Goal: Navigation & Orientation: Find specific page/section

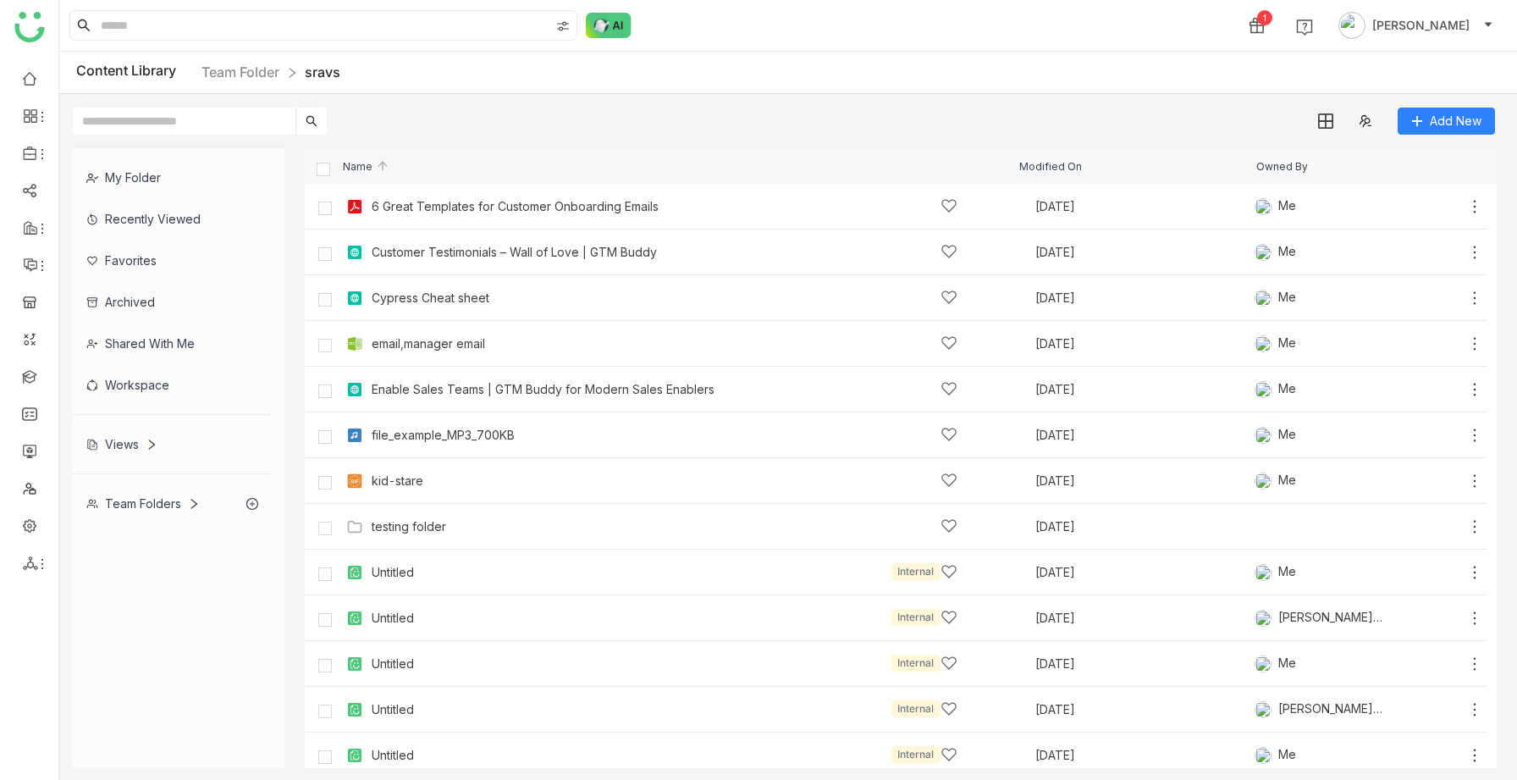
click at [128, 440] on div "Views" at bounding box center [121, 444] width 71 height 14
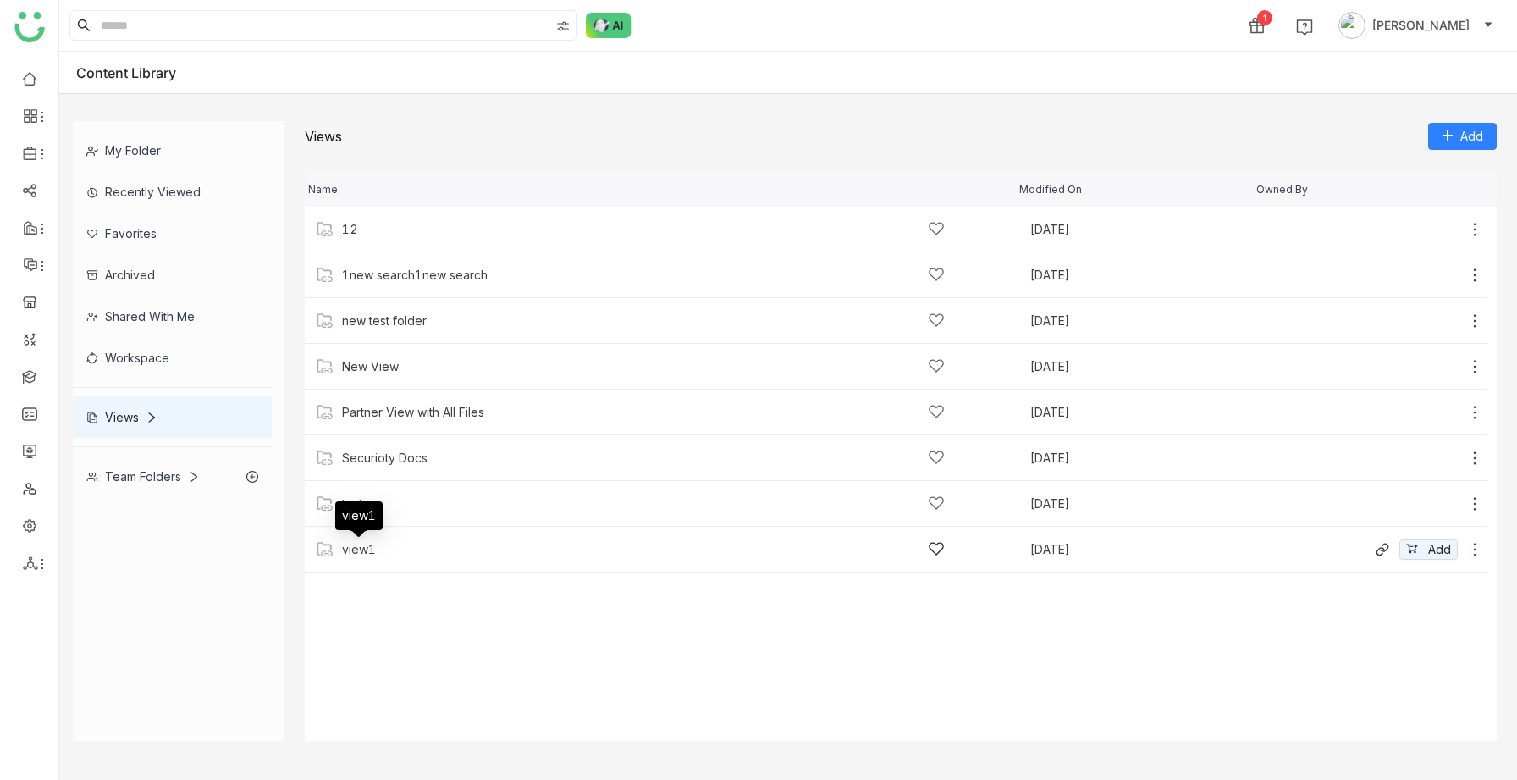
click at [367, 545] on div "view1" at bounding box center [359, 550] width 34 height 14
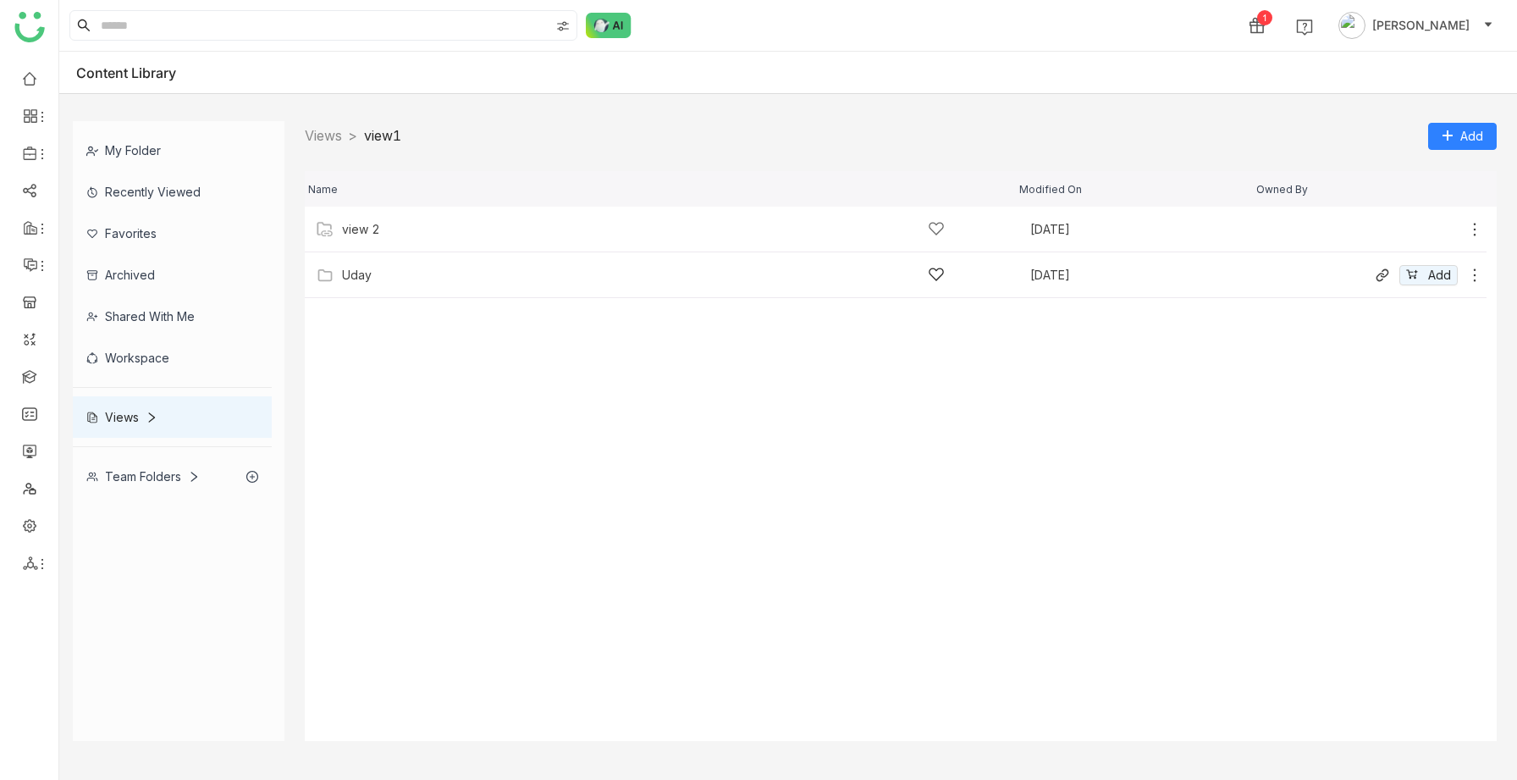
click at [378, 280] on div "Uday" at bounding box center [643, 275] width 603 height 18
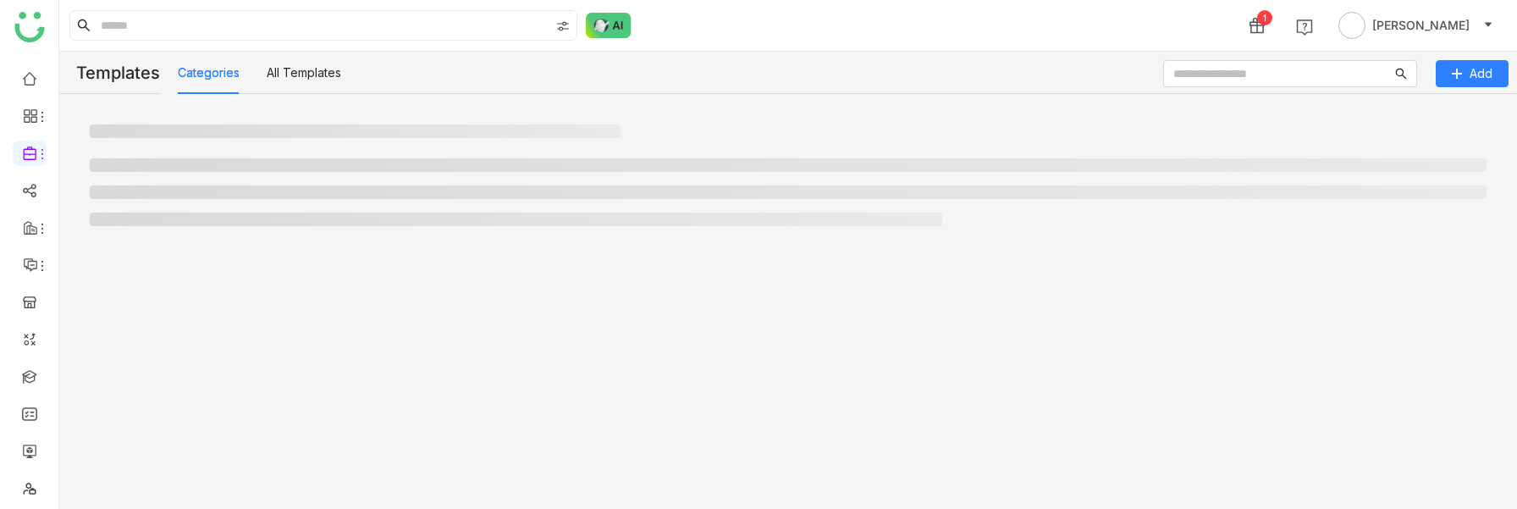
click at [379, 284] on div at bounding box center [788, 302] width 1431 height 388
click at [34, 110] on icon at bounding box center [30, 115] width 15 height 15
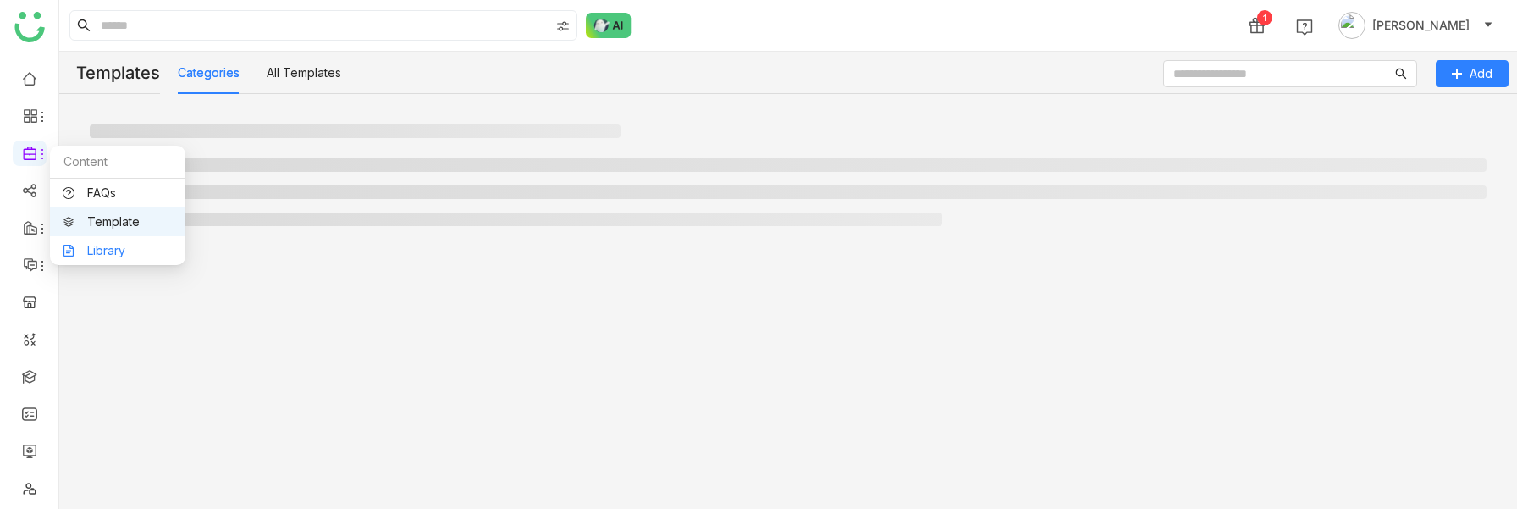
click at [88, 247] on link "Library" at bounding box center [118, 251] width 110 height 12
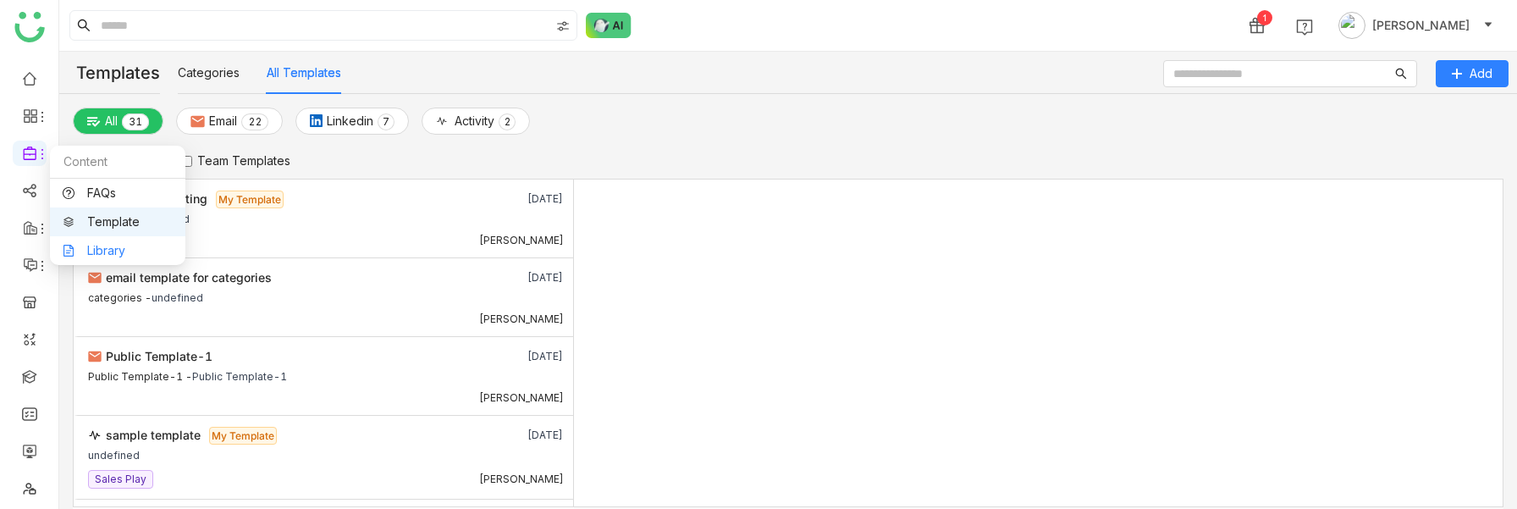
click at [86, 245] on link "Library" at bounding box center [118, 251] width 110 height 12
click at [36, 163] on li at bounding box center [30, 153] width 34 height 25
click at [92, 245] on link "Library" at bounding box center [118, 251] width 110 height 12
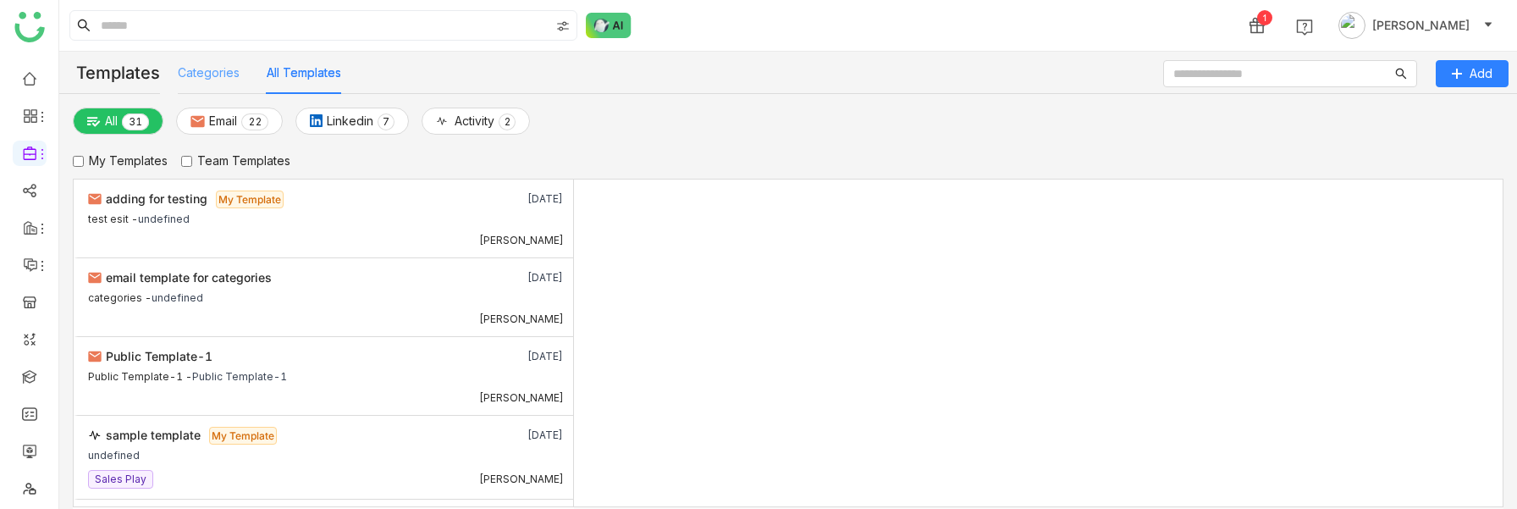
click at [206, 85] on div "Categories" at bounding box center [209, 73] width 62 height 42
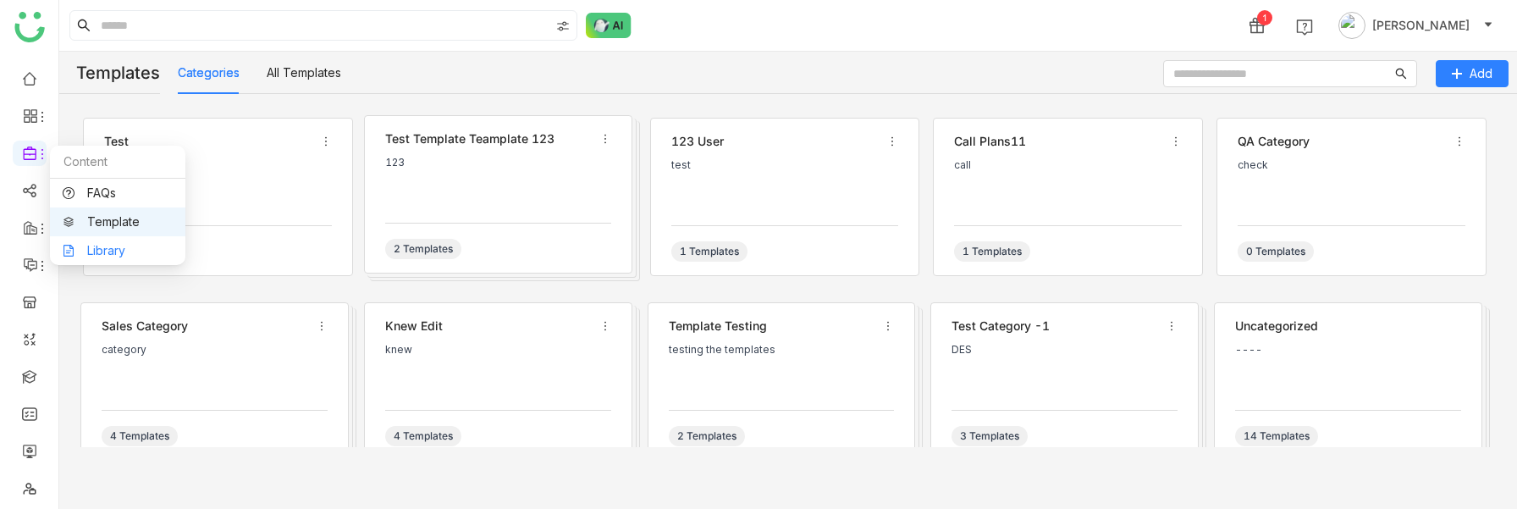
click at [80, 245] on link "Library" at bounding box center [118, 251] width 110 height 12
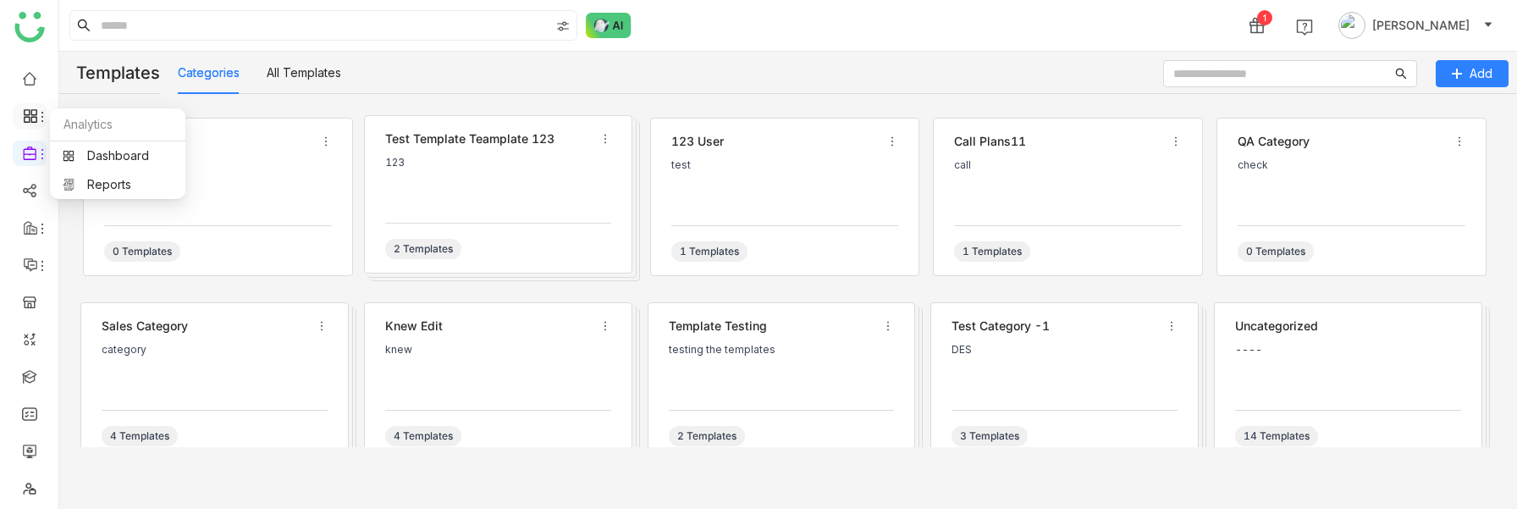
click at [38, 118] on icon at bounding box center [43, 117] width 14 height 14
click at [96, 191] on link "Reports" at bounding box center [118, 185] width 110 height 12
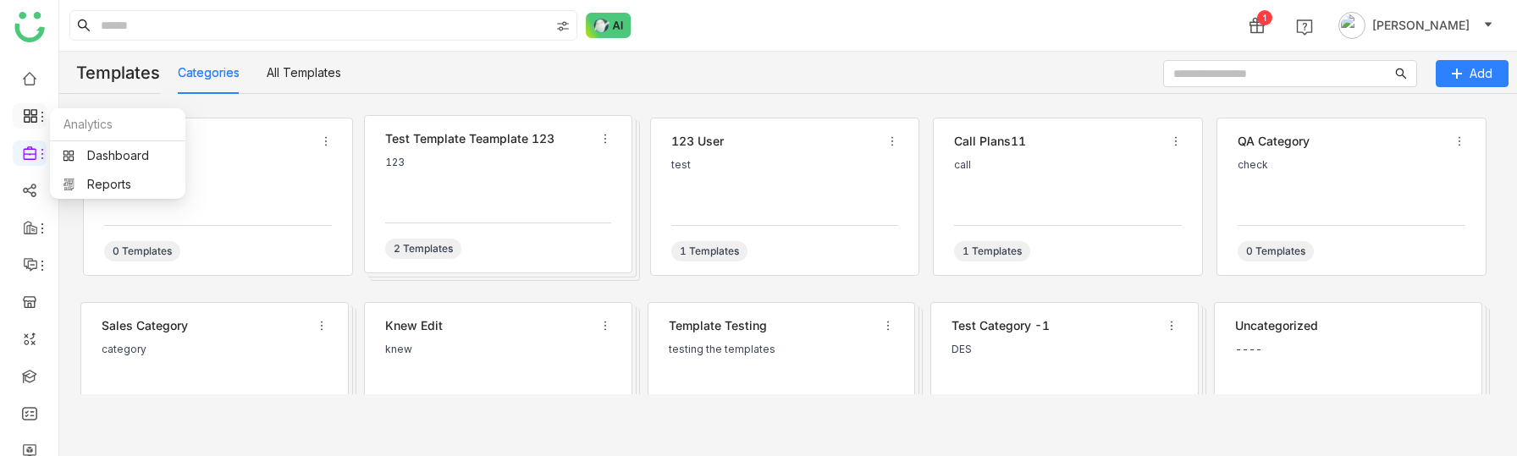
click at [25, 116] on span at bounding box center [29, 116] width 8 height 0
click at [30, 117] on icon at bounding box center [30, 115] width 15 height 15
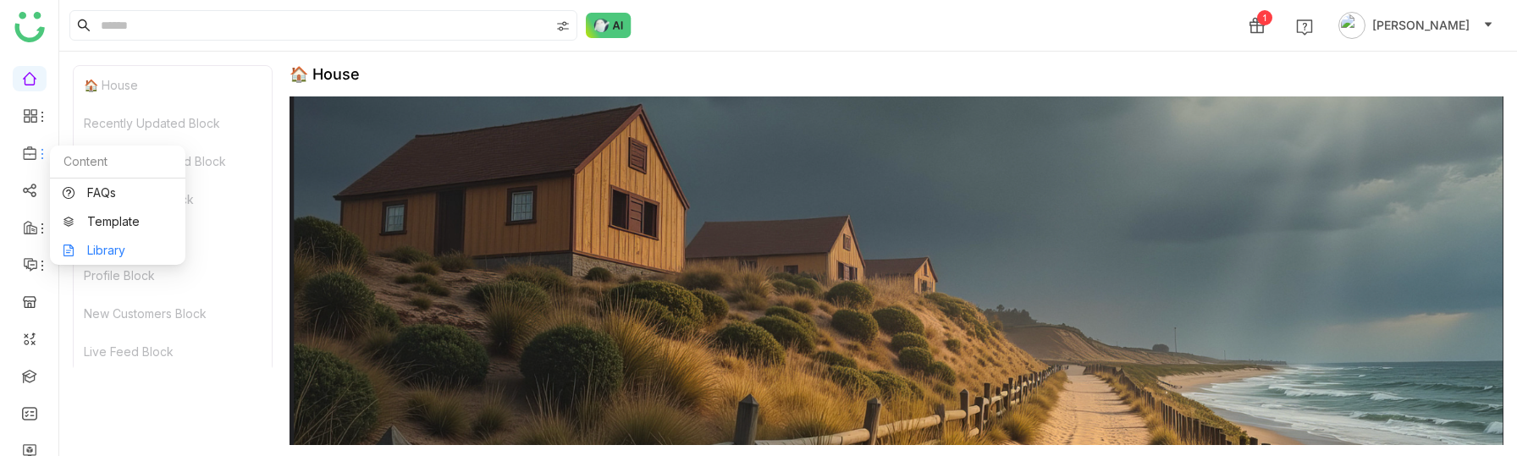
click at [100, 254] on link "Library" at bounding box center [118, 251] width 110 height 12
click at [91, 245] on link "Library" at bounding box center [118, 251] width 110 height 12
click at [118, 250] on link "Library" at bounding box center [118, 251] width 110 height 12
